Goal: Transaction & Acquisition: Download file/media

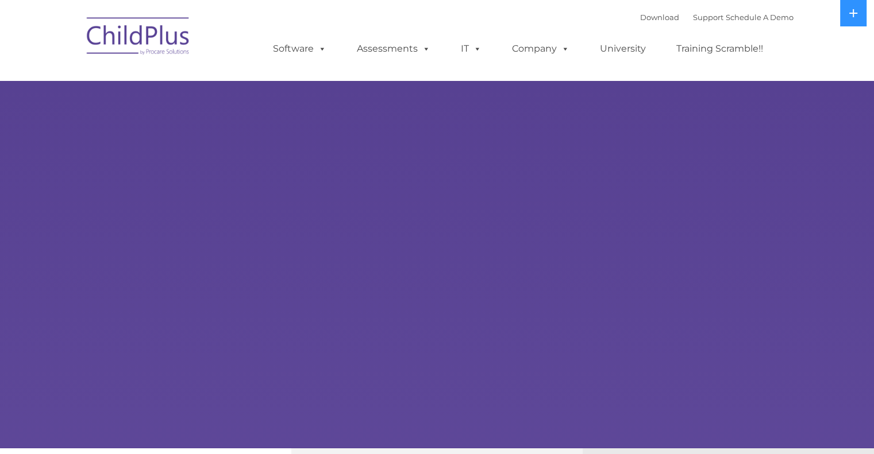
select select "MEDIUM"
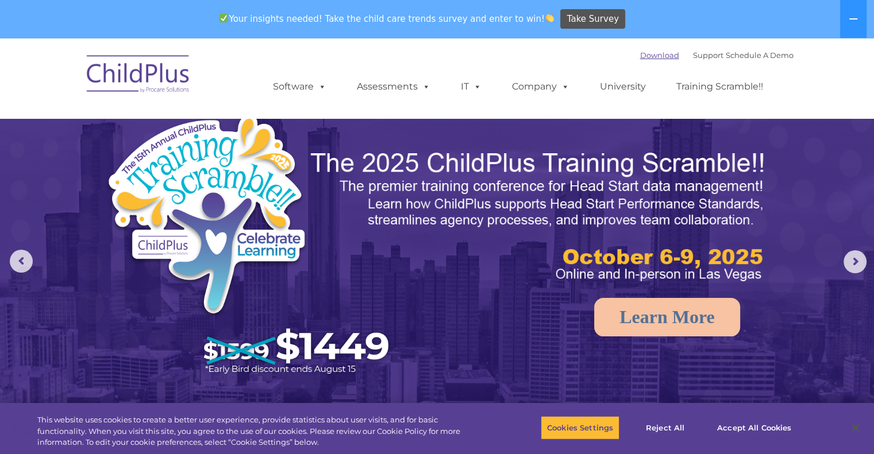
click at [640, 59] on link "Download" at bounding box center [659, 55] width 39 height 9
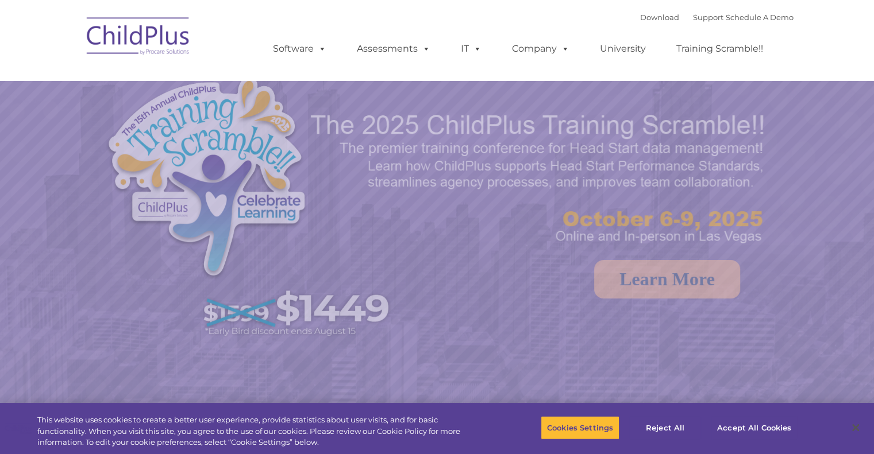
select select "MEDIUM"
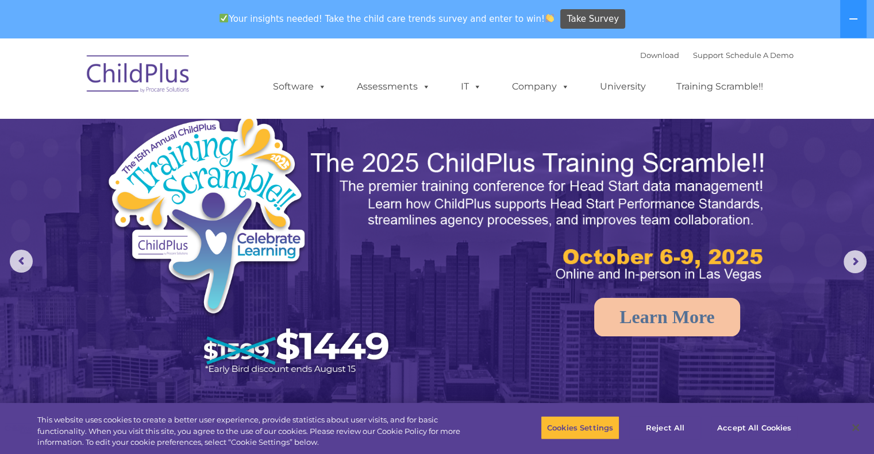
click at [640, 49] on div "Download Support | Schedule A Demo " at bounding box center [716, 55] width 153 height 17
click at [640, 51] on link "Download" at bounding box center [659, 55] width 39 height 9
